Goal: Check status: Check status

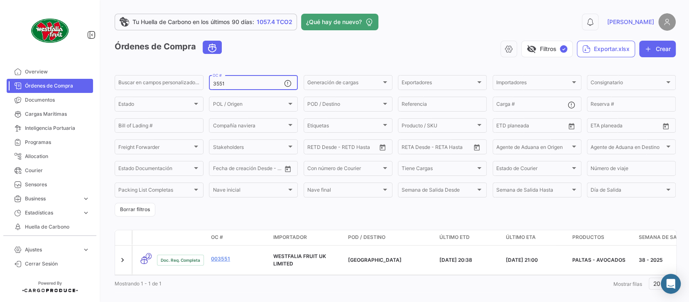
drag, startPoint x: 254, startPoint y: 88, endPoint x: 253, endPoint y: 83, distance: 5.9
click at [253, 87] on div "3551 OC #" at bounding box center [248, 82] width 71 height 16
click at [253, 82] on input "3551" at bounding box center [248, 84] width 71 height 6
type input "3478"
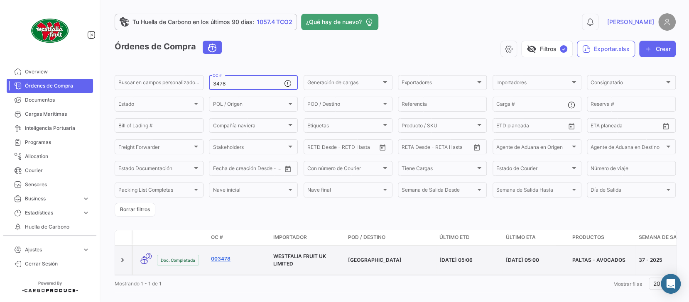
click at [221, 258] on link "003478" at bounding box center [239, 258] width 56 height 7
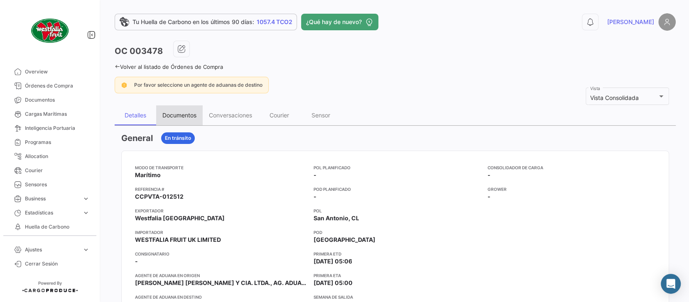
click at [179, 113] on div "Documentos" at bounding box center [179, 115] width 34 height 7
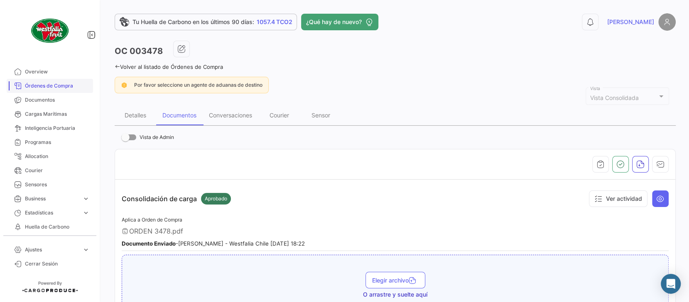
drag, startPoint x: 210, startPoint y: 67, endPoint x: 22, endPoint y: 91, distance: 189.6
click at [210, 67] on link "Volver al listado de Órdenes de Compra" at bounding box center [169, 67] width 108 height 7
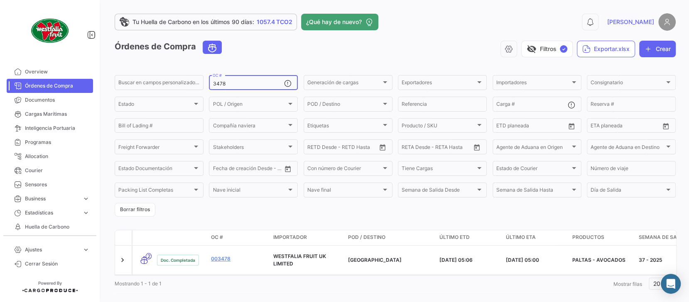
click at [238, 79] on div "3478 OC #" at bounding box center [248, 82] width 71 height 16
click at [234, 85] on input "3478" at bounding box center [248, 84] width 71 height 6
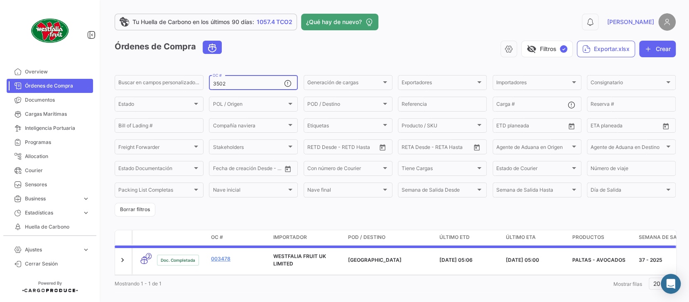
type input "3502"
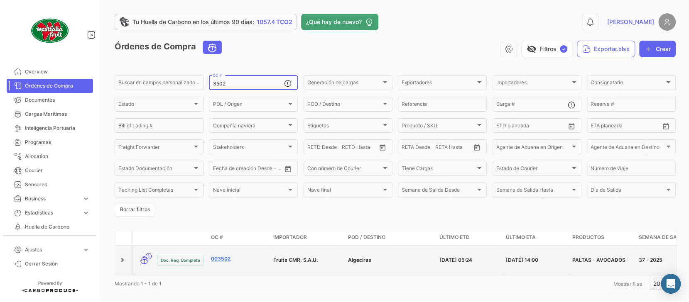
click at [222, 255] on link "003502" at bounding box center [239, 258] width 56 height 7
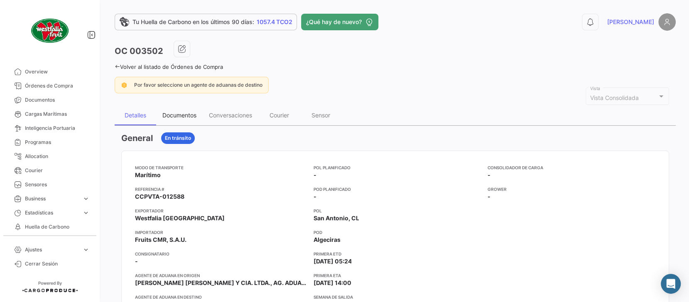
click at [180, 116] on div "Documentos" at bounding box center [179, 115] width 34 height 7
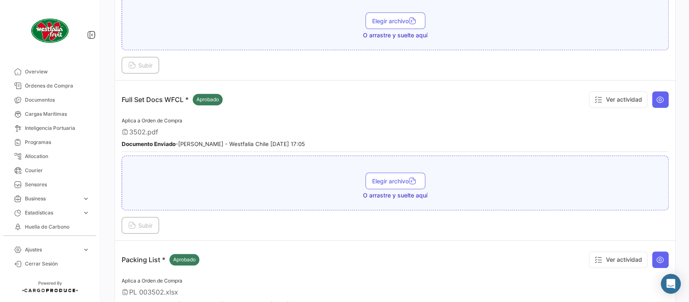
scroll to position [221, 0]
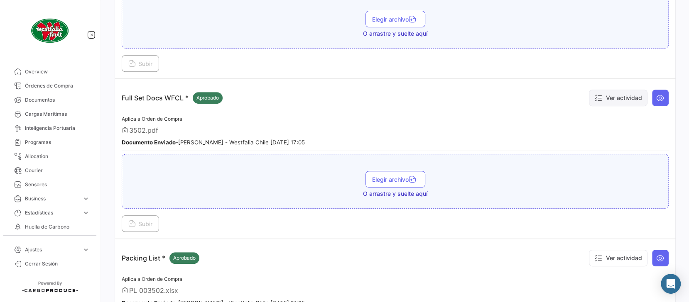
click at [621, 92] on button "Ver actividad" at bounding box center [618, 98] width 59 height 17
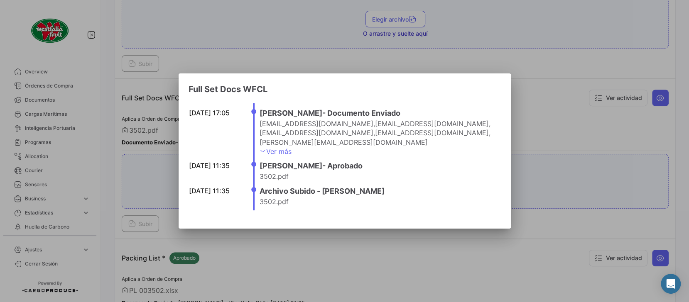
click at [550, 108] on div at bounding box center [344, 151] width 689 height 302
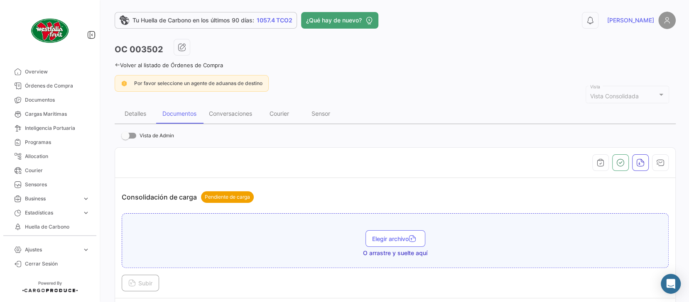
scroll to position [0, 0]
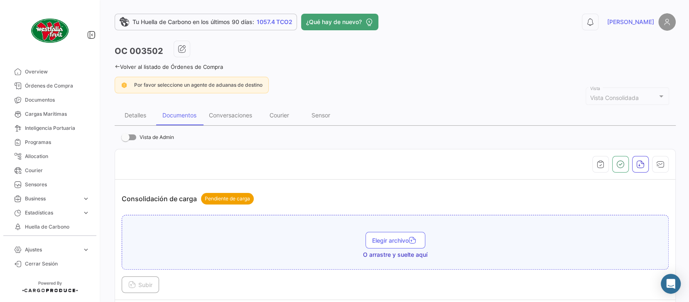
click at [214, 67] on link "Volver al listado de Órdenes de Compra" at bounding box center [169, 67] width 108 height 7
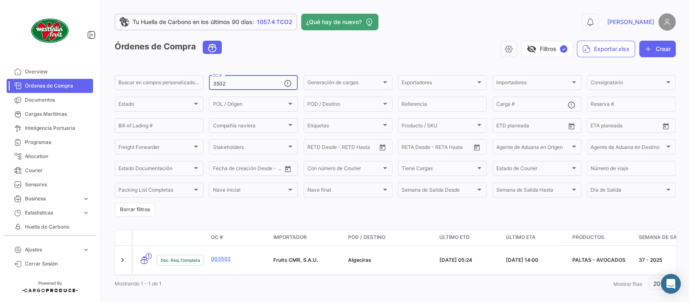
click at [251, 85] on input "3502" at bounding box center [248, 84] width 71 height 6
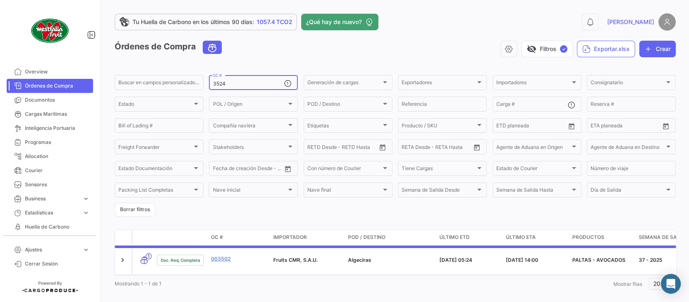
type input "3524"
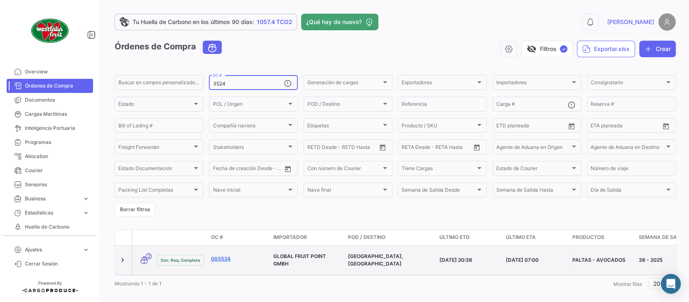
click at [224, 258] on link "003524" at bounding box center [239, 258] width 56 height 7
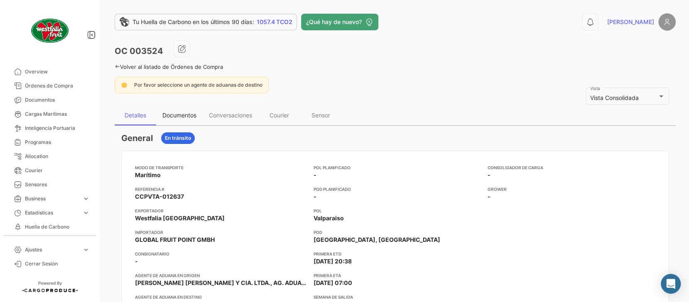
click at [184, 115] on div "Documentos" at bounding box center [179, 115] width 34 height 7
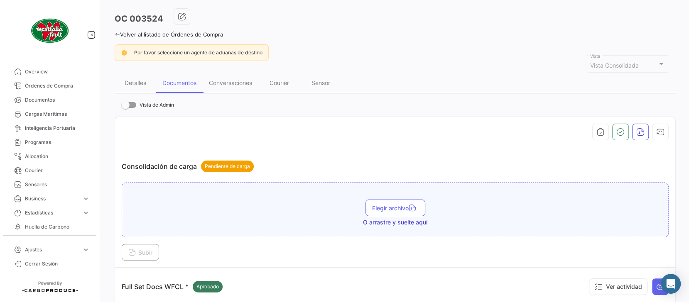
scroll to position [166, 0]
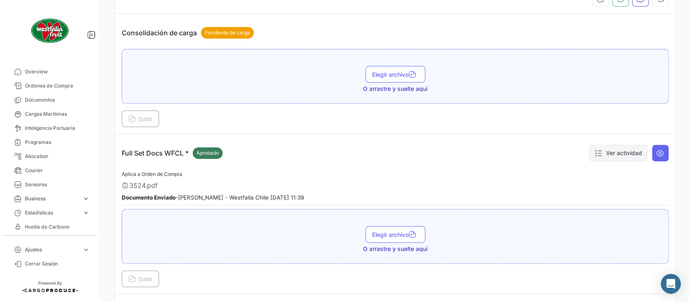
click at [622, 153] on button "Ver actividad" at bounding box center [618, 153] width 59 height 17
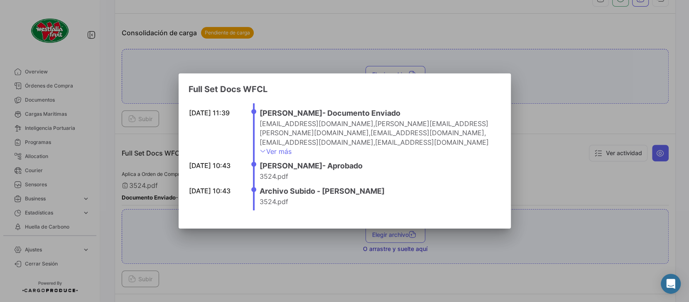
click at [549, 124] on div at bounding box center [344, 151] width 689 height 302
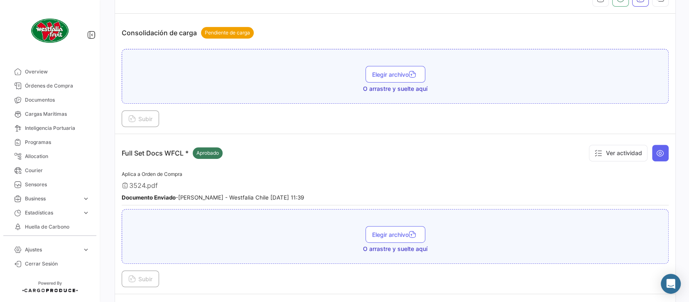
scroll to position [0, 0]
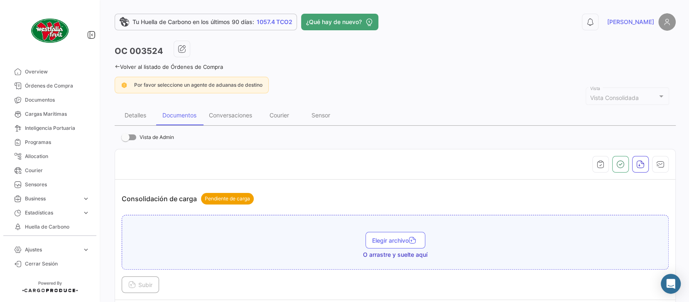
drag, startPoint x: 202, startPoint y: 68, endPoint x: 1, endPoint y: 91, distance: 201.9
click at [202, 68] on link "Volver al listado de Órdenes de Compra" at bounding box center [169, 67] width 108 height 7
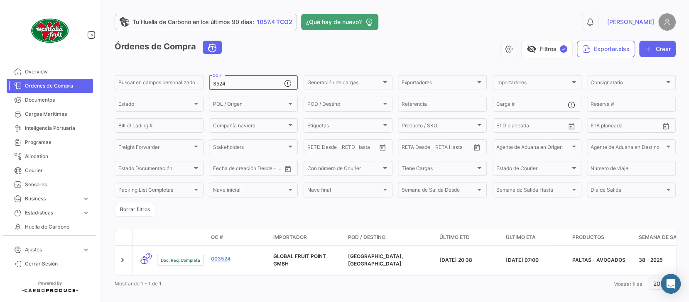
click at [241, 81] on input "3524" at bounding box center [248, 84] width 71 height 6
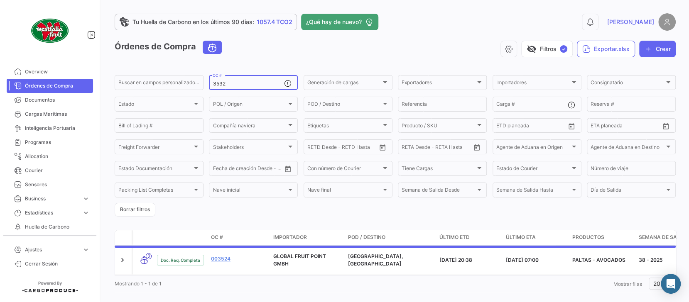
type input "3532"
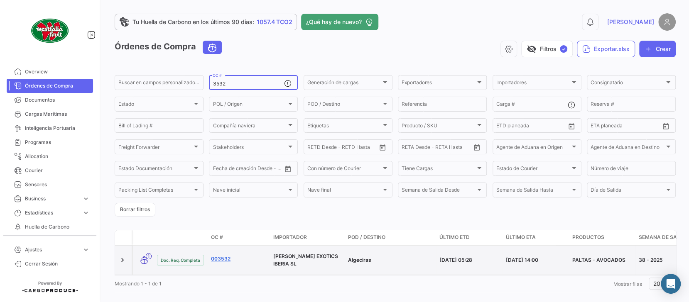
click at [221, 258] on link "003532" at bounding box center [239, 258] width 56 height 7
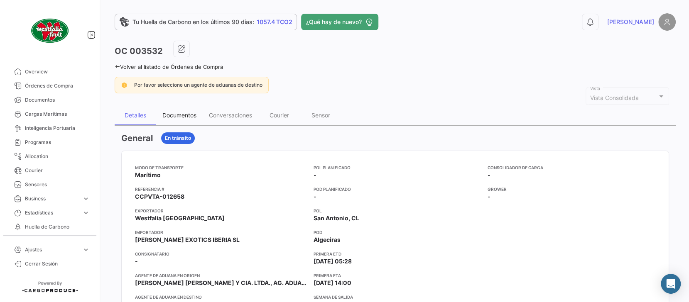
click at [184, 115] on div "Documentos" at bounding box center [179, 115] width 34 height 7
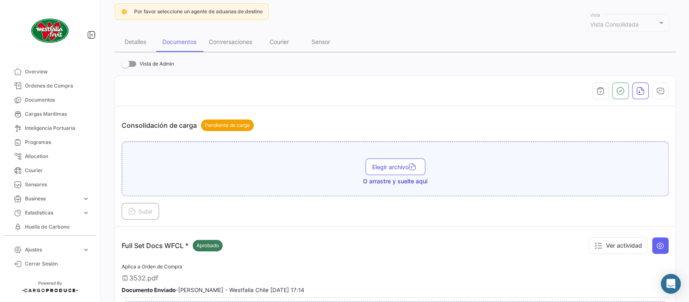
scroll to position [110, 0]
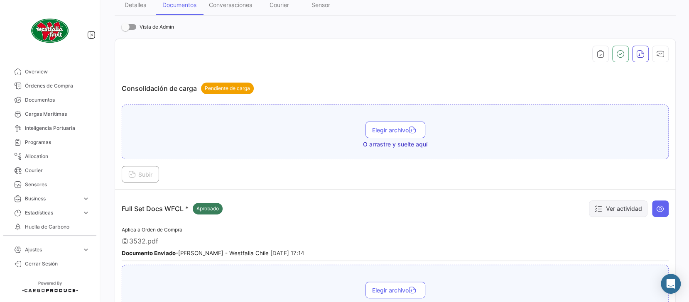
click at [618, 207] on button "Ver actividad" at bounding box center [618, 209] width 59 height 17
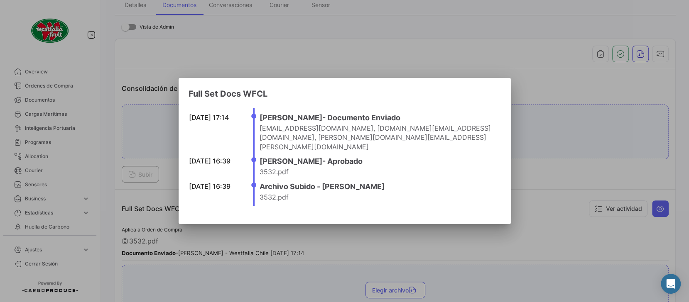
click at [548, 91] on div at bounding box center [344, 151] width 689 height 302
